Goal: Information Seeking & Learning: Learn about a topic

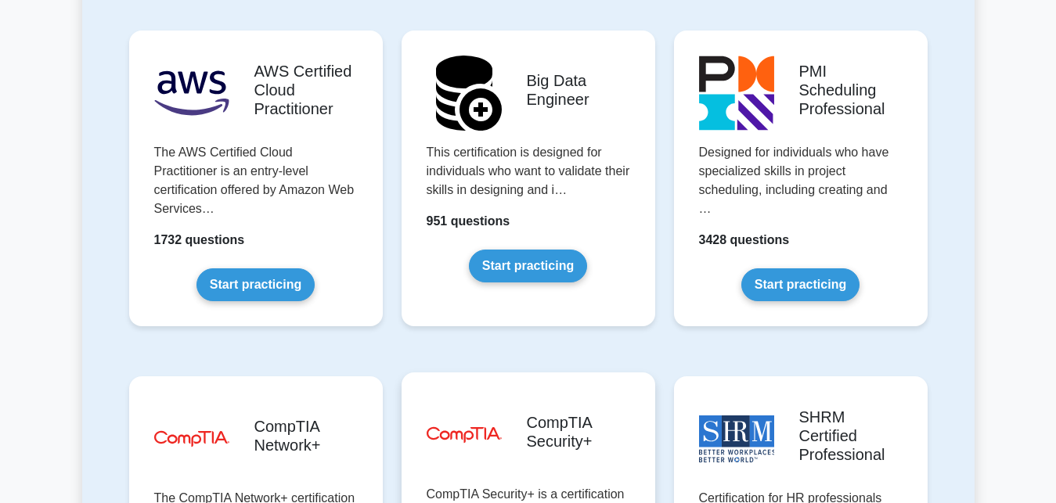
scroll to position [2875, 0]
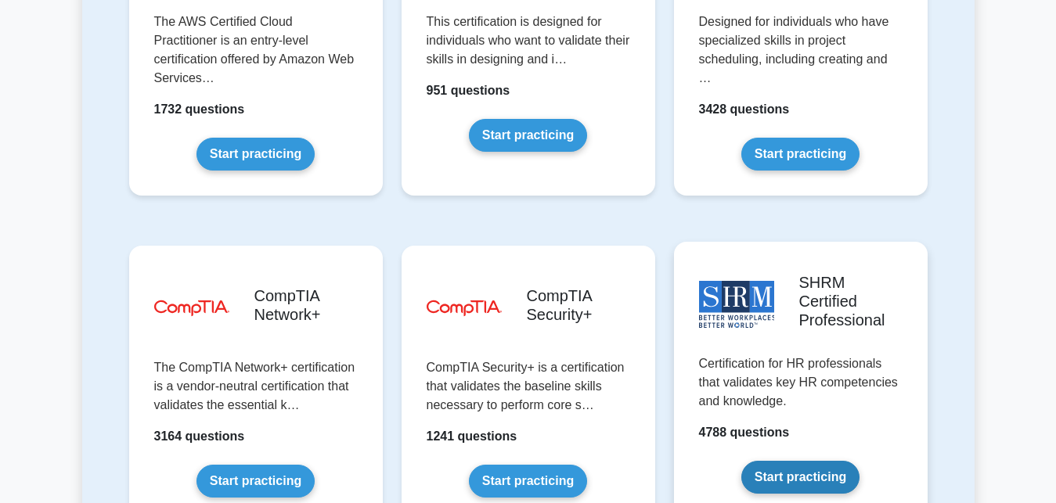
click at [788, 461] on link "Start practicing" at bounding box center [800, 477] width 118 height 33
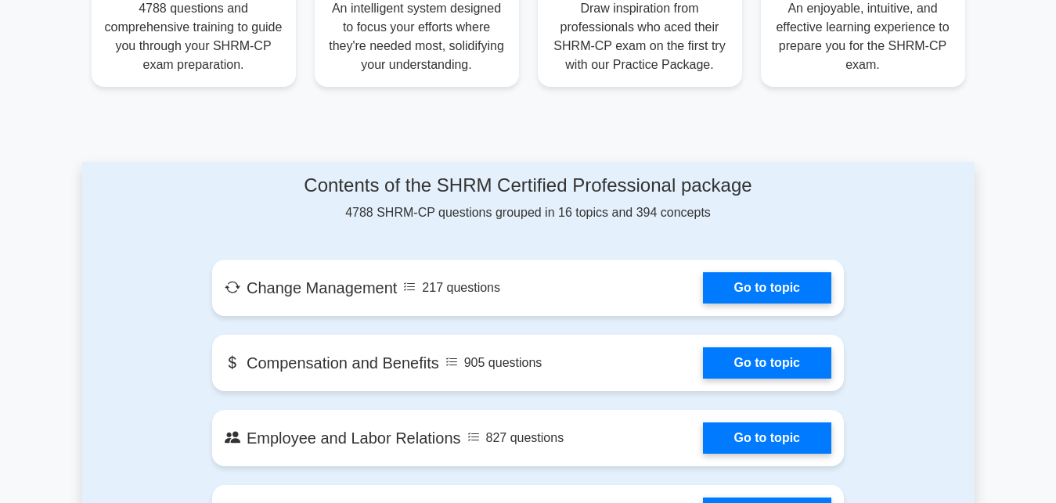
scroll to position [719, 0]
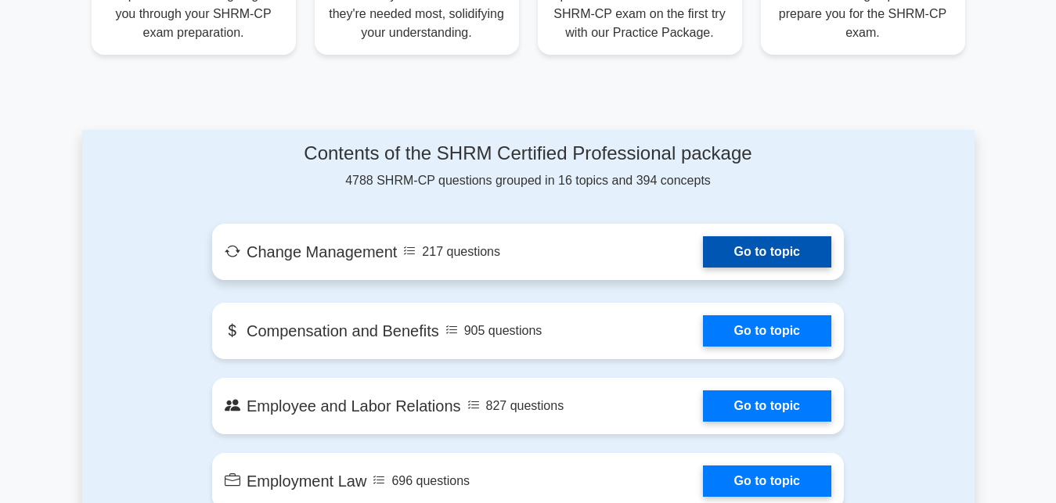
click at [703, 257] on link "Go to topic" at bounding box center [767, 251] width 128 height 31
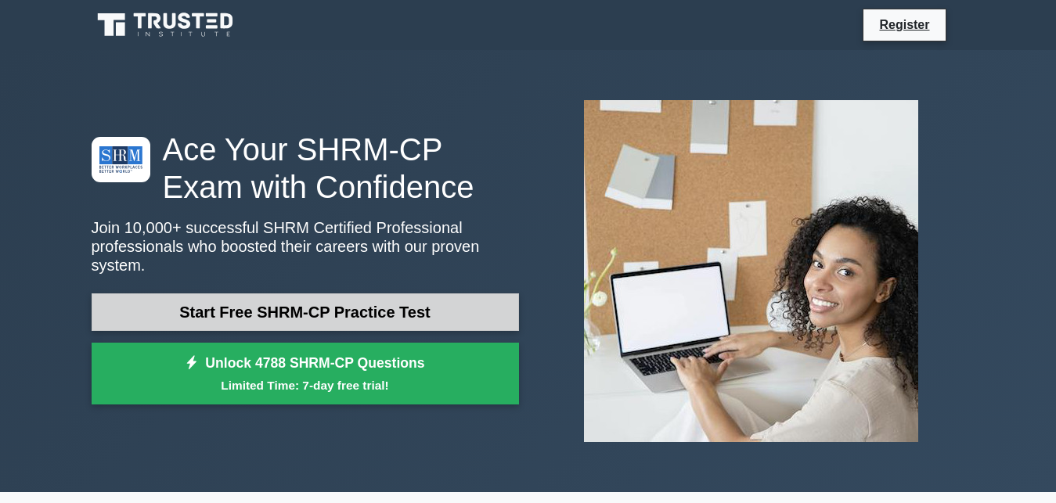
click at [290, 311] on link "Start Free SHRM-CP Practice Test" at bounding box center [305, 313] width 427 height 38
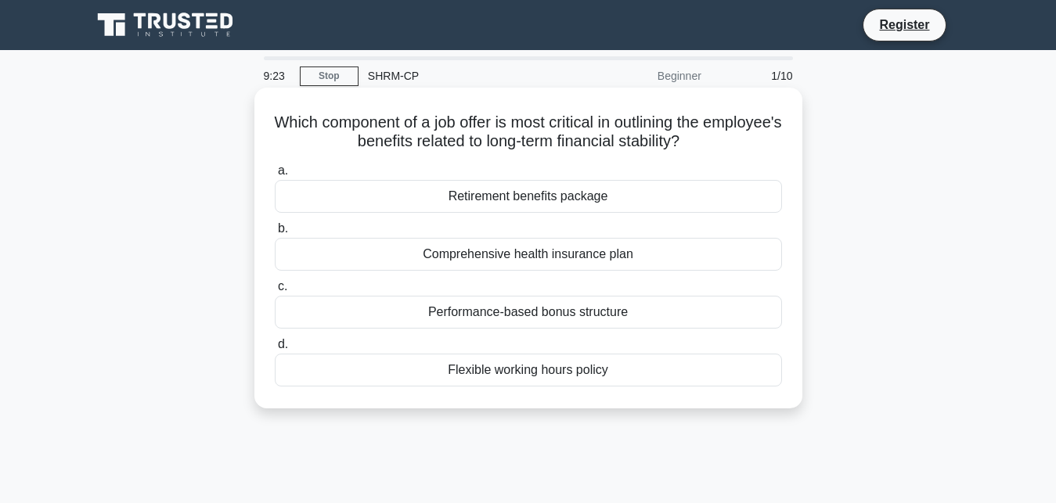
click at [484, 202] on div "Retirement benefits package" at bounding box center [528, 196] width 507 height 33
click at [467, 196] on div "Retirement benefits package" at bounding box center [528, 196] width 507 height 33
click at [275, 176] on input "a. Retirement benefits package" at bounding box center [275, 171] width 0 height 10
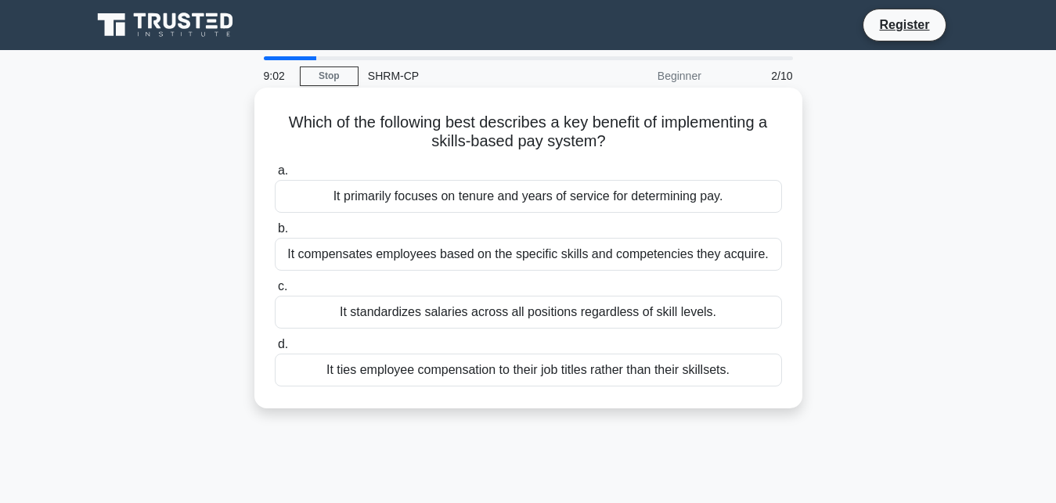
click at [487, 261] on div "It compensates employees based on the specific skills and competencies they acq…" at bounding box center [528, 254] width 507 height 33
click at [275, 234] on input "b. It compensates employees based on the specific skills and competencies they …" at bounding box center [275, 229] width 0 height 10
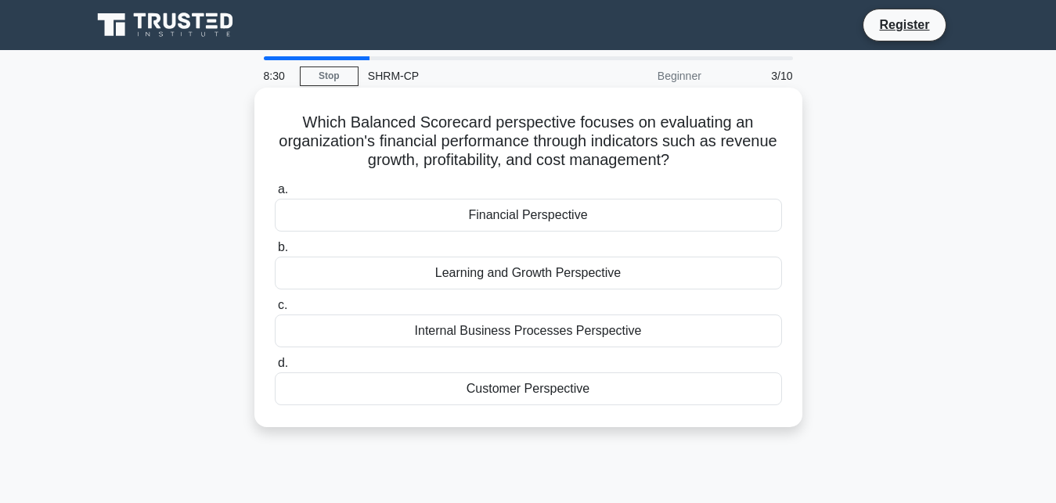
click at [584, 218] on div "Financial Perspective" at bounding box center [528, 215] width 507 height 33
click at [275, 195] on input "a. Financial Perspective" at bounding box center [275, 190] width 0 height 10
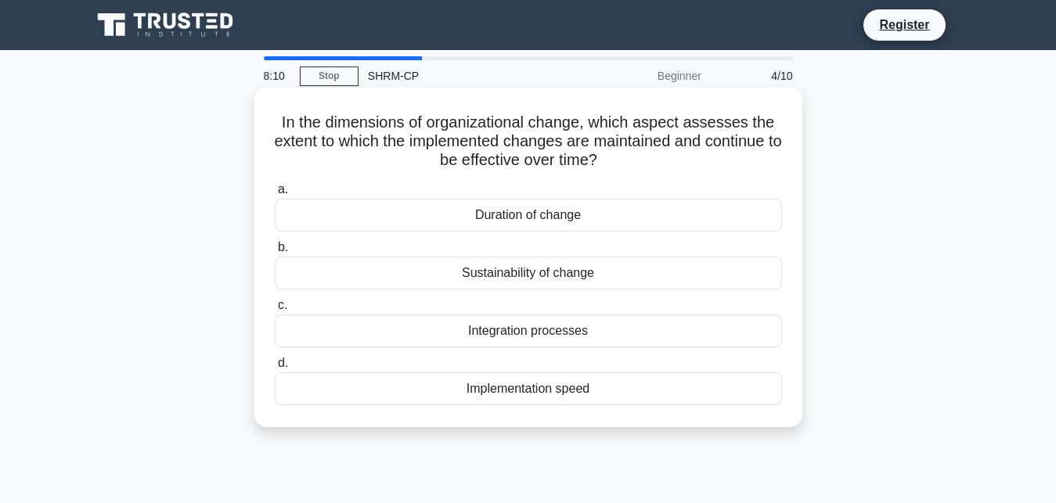
click at [532, 282] on div "Sustainability of change" at bounding box center [528, 273] width 507 height 33
click at [275, 253] on input "b. Sustainability of change" at bounding box center [275, 248] width 0 height 10
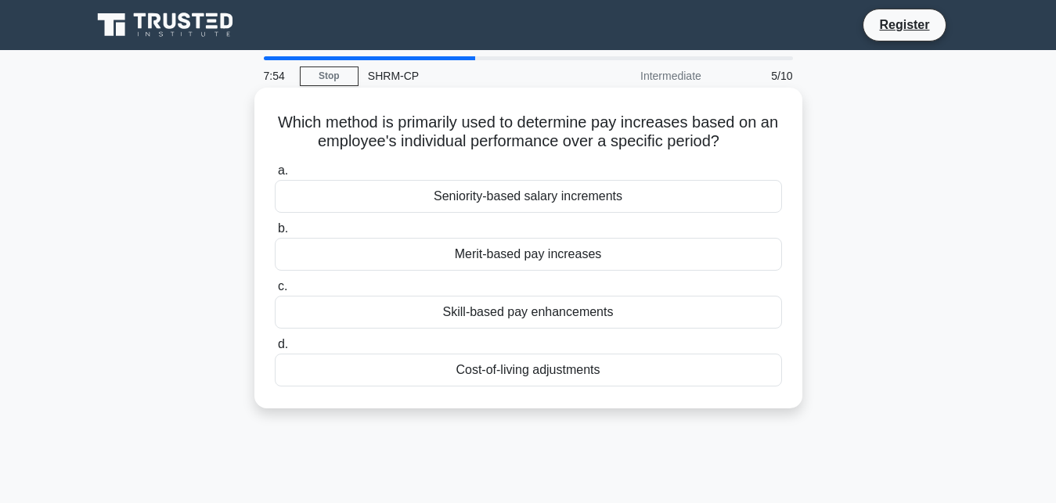
click at [547, 259] on div "Merit-based pay increases" at bounding box center [528, 254] width 507 height 33
click at [275, 234] on input "b. Merit-based pay increases" at bounding box center [275, 229] width 0 height 10
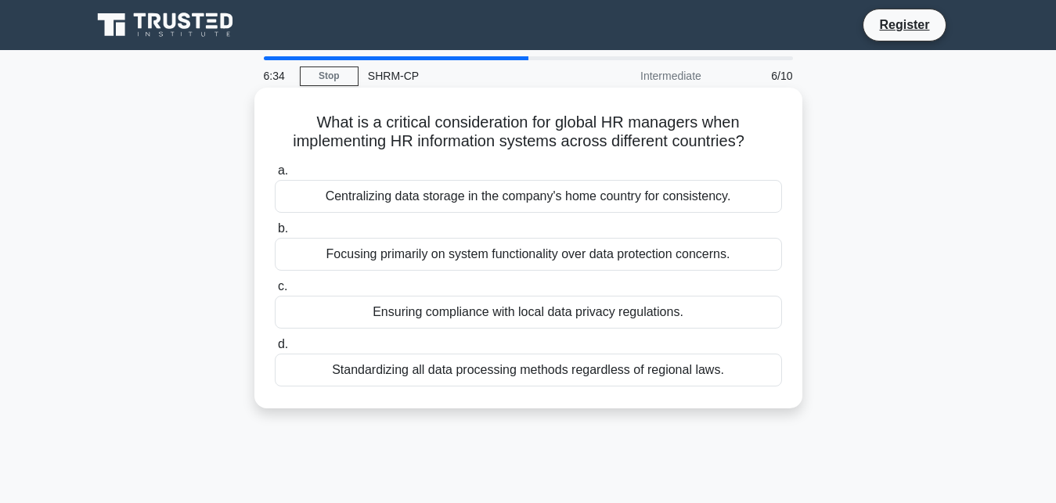
click at [524, 377] on div "Standardizing all data processing methods regardless of regional laws." at bounding box center [528, 370] width 507 height 33
click at [275, 350] on input "d. Standardizing all data processing methods regardless of regional laws." at bounding box center [275, 345] width 0 height 10
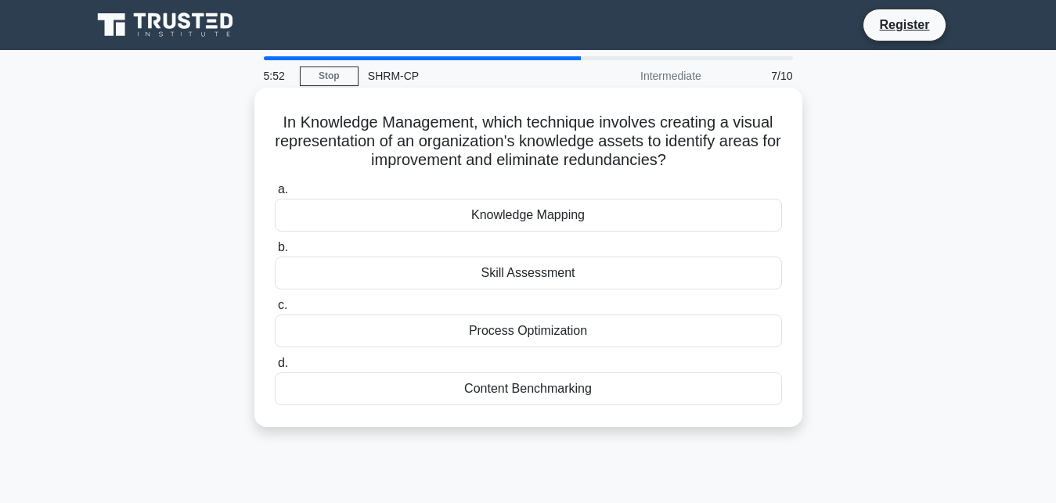
click at [513, 215] on div "Knowledge Mapping" at bounding box center [528, 215] width 507 height 33
click at [275, 195] on input "a. Knowledge Mapping" at bounding box center [275, 190] width 0 height 10
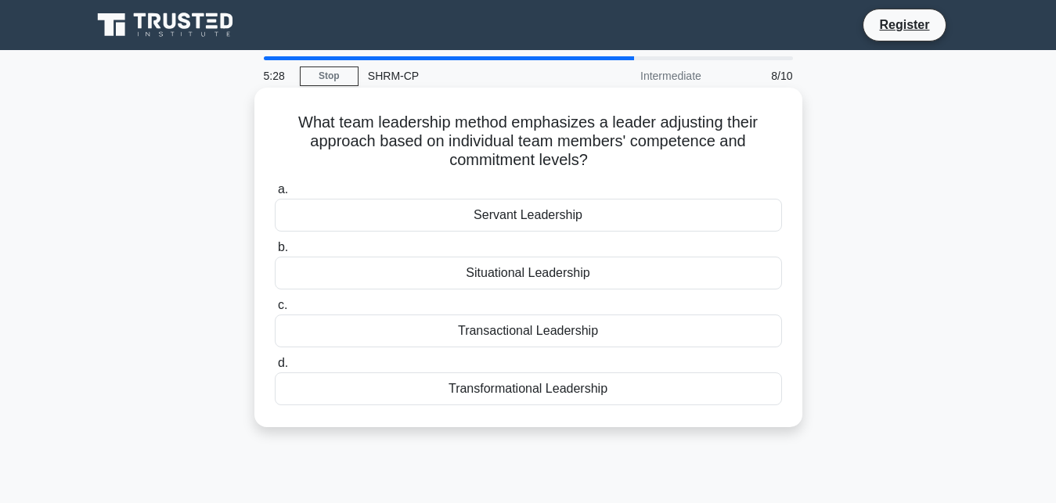
click at [473, 218] on div "Servant Leadership" at bounding box center [528, 215] width 507 height 33
click at [275, 195] on input "a. Servant Leadership" at bounding box center [275, 190] width 0 height 10
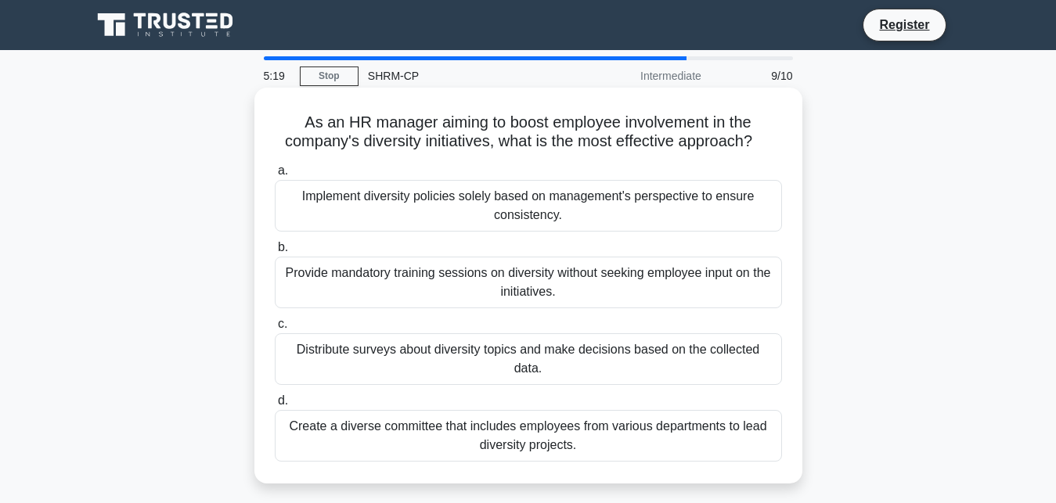
click at [498, 295] on div "Provide mandatory training sessions on diversity without seeking employee input…" at bounding box center [528, 283] width 507 height 52
click at [275, 253] on input "b. Provide mandatory training sessions on diversity without seeking employee in…" at bounding box center [275, 248] width 0 height 10
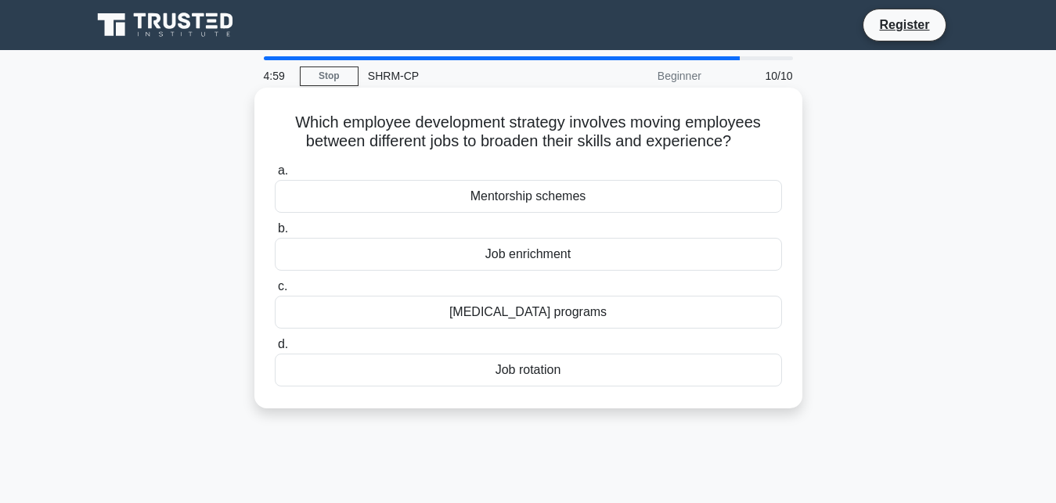
click at [486, 383] on div "Job rotation" at bounding box center [528, 370] width 507 height 33
click at [275, 350] on input "d. Job rotation" at bounding box center [275, 345] width 0 height 10
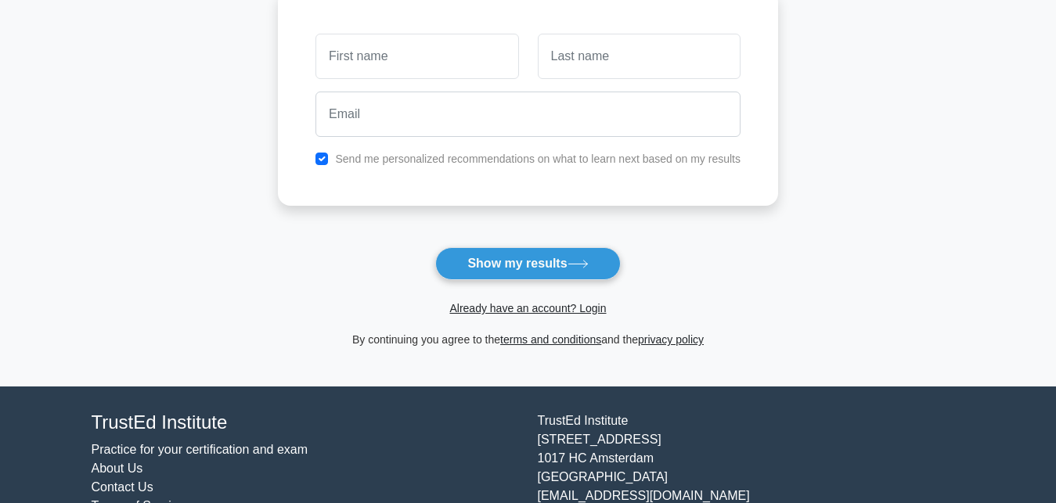
scroll to position [240, 0]
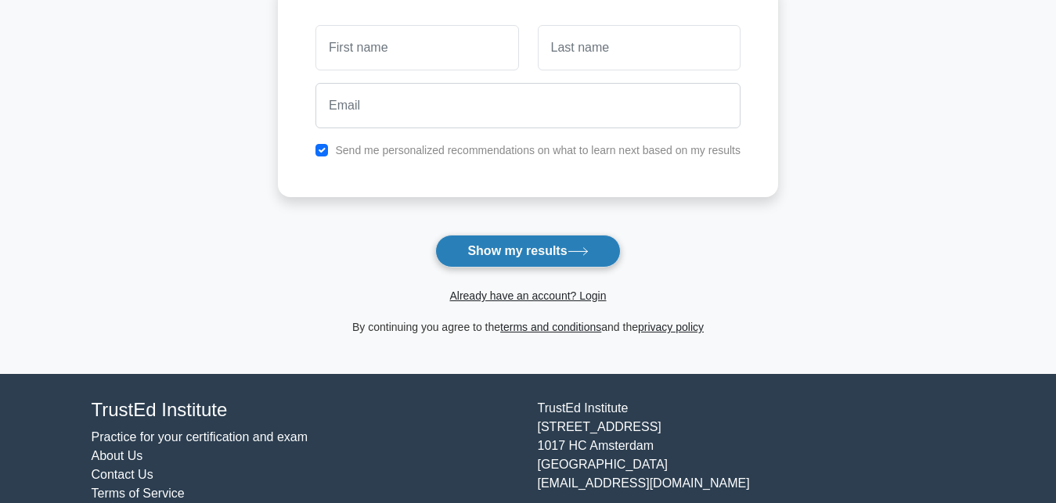
click at [500, 261] on button "Show my results" at bounding box center [527, 251] width 185 height 33
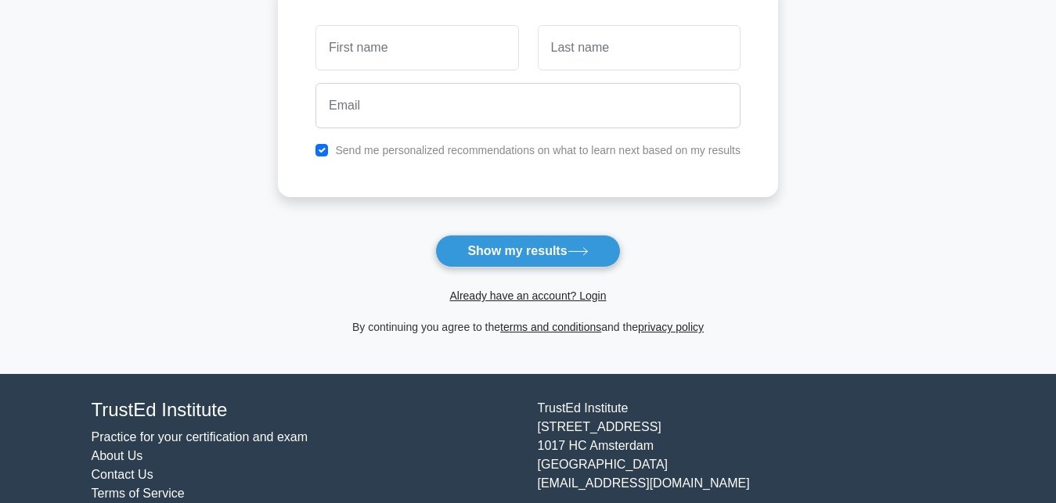
click at [318, 229] on form "Wait, there is more! Continue to see your result The test is finished and the" at bounding box center [528, 92] width 500 height 489
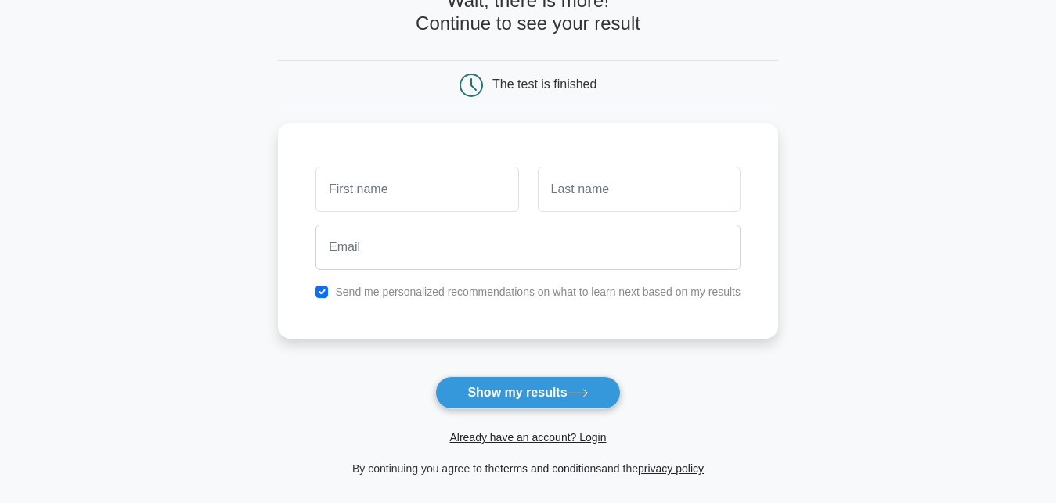
scroll to position [0, 0]
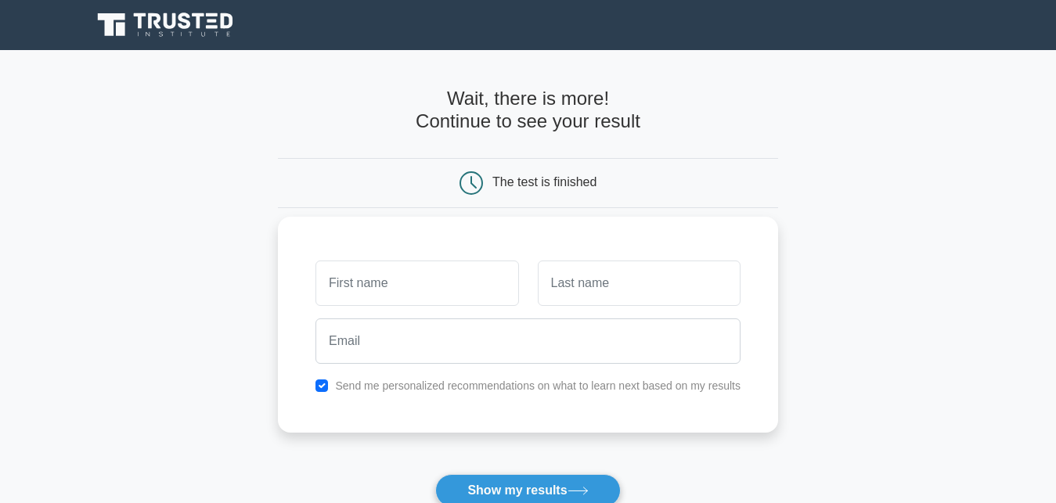
click at [424, 388] on label "Send me personalized recommendations on what to learn next based on my results" at bounding box center [538, 386] width 406 height 13
click at [471, 186] on icon at bounding box center [471, 182] width 23 height 23
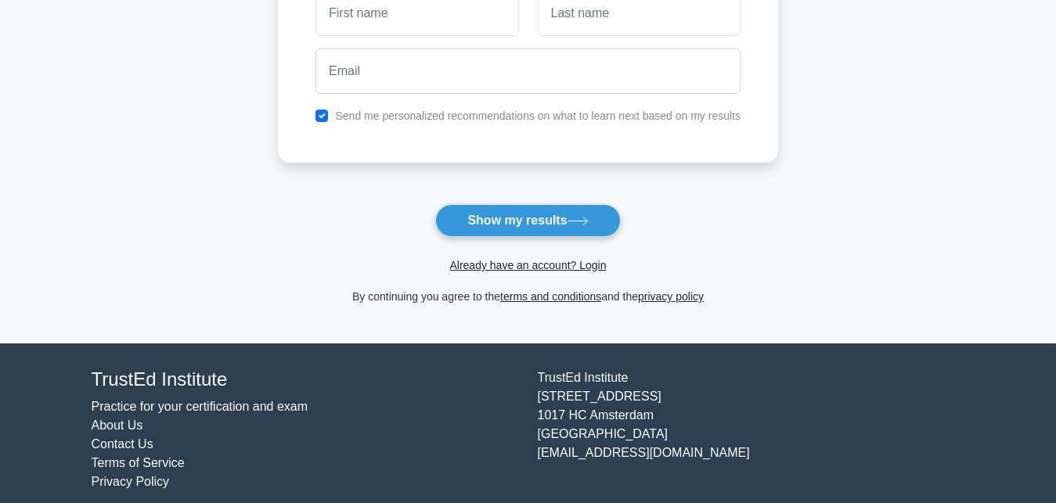
scroll to position [284, 0]
